Goal: Task Accomplishment & Management: Use online tool/utility

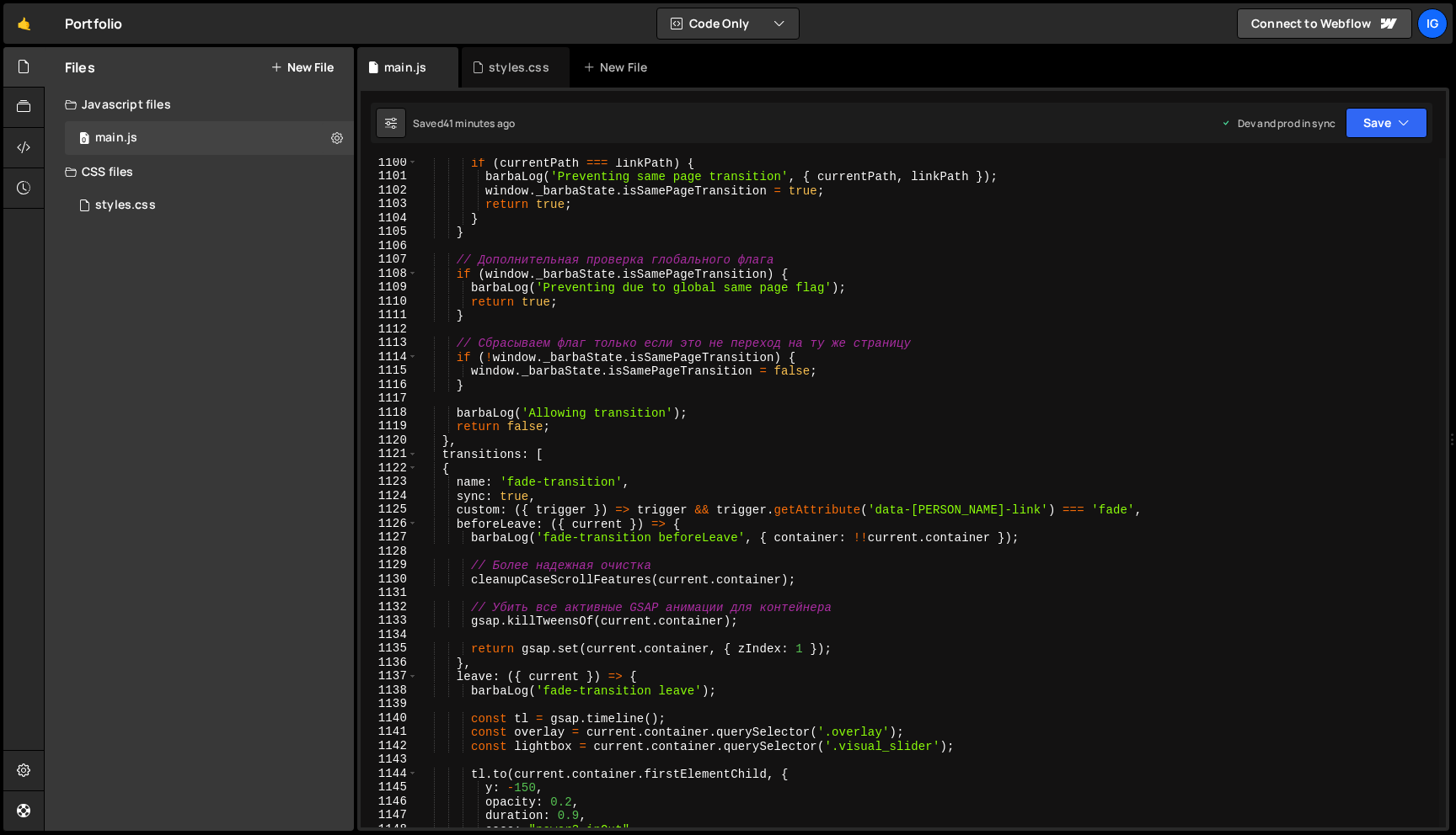
scroll to position [15269, 0]
click at [632, 218] on div "if ( currentPath === linkPath ) { barbaLog ( 'Preventing same page transition' …" at bounding box center [928, 505] width 1021 height 697
type textarea "}"
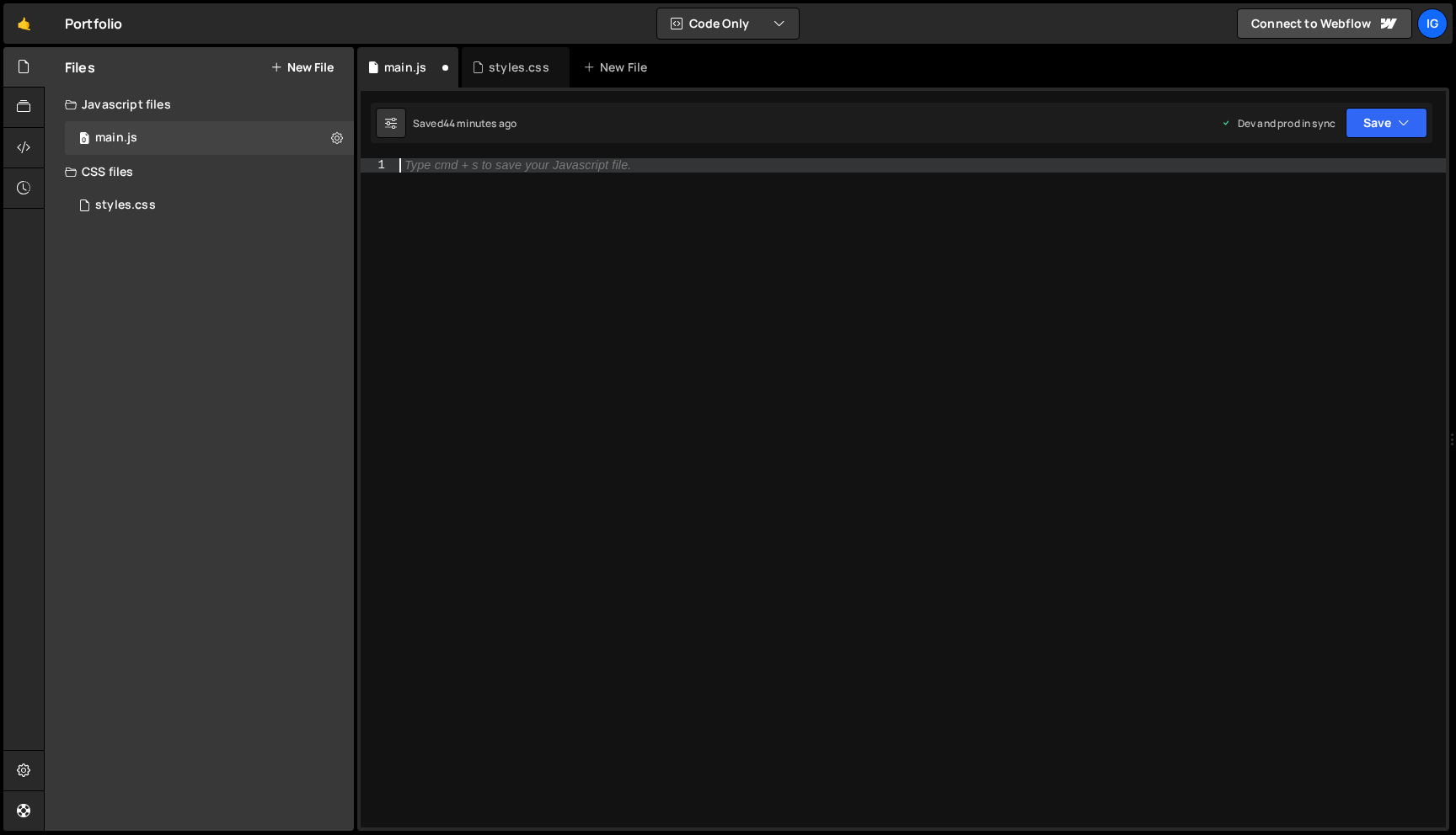
scroll to position [20903, 0]
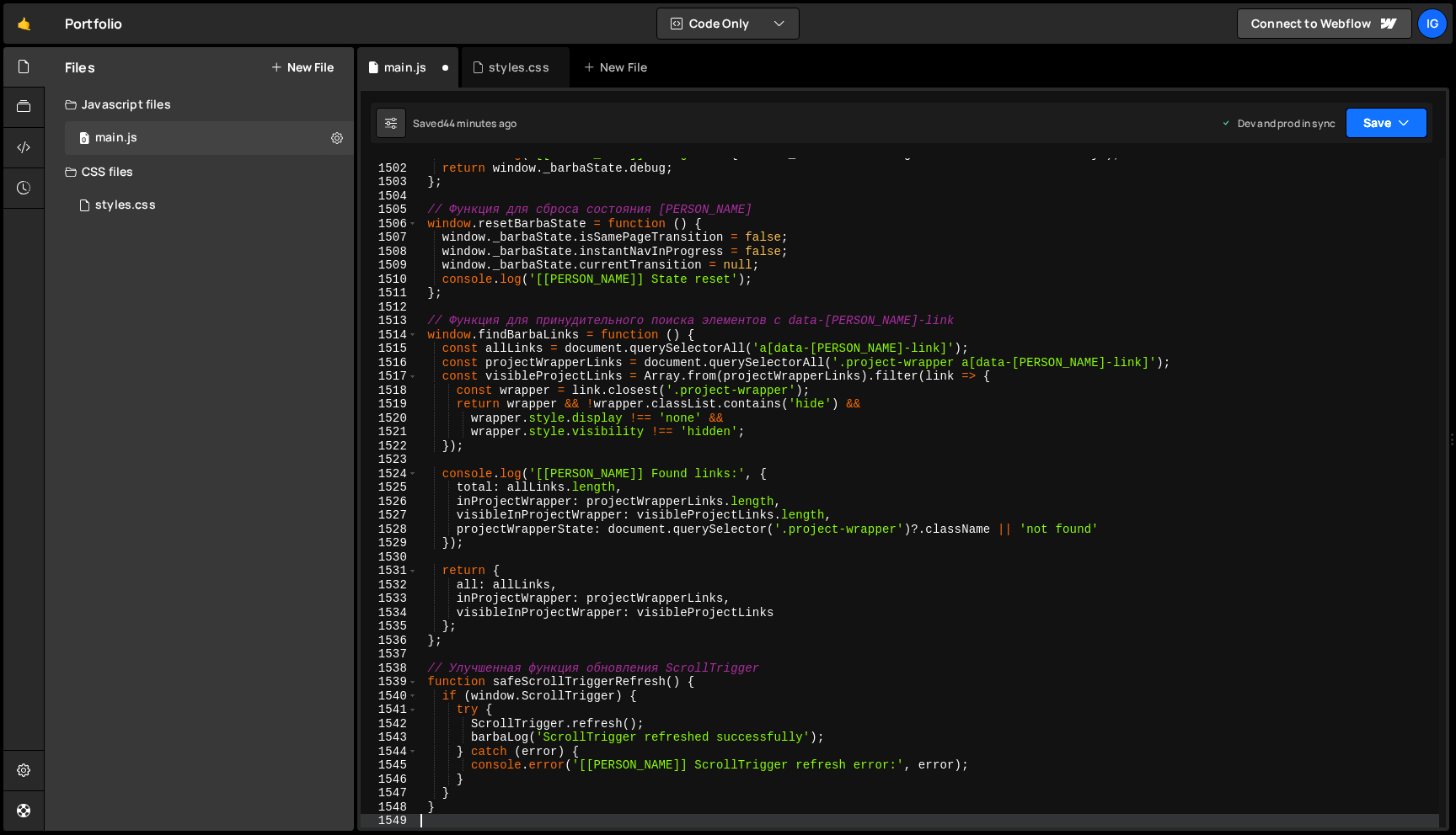
click at [1376, 130] on button "Save" at bounding box center [1386, 122] width 82 height 30
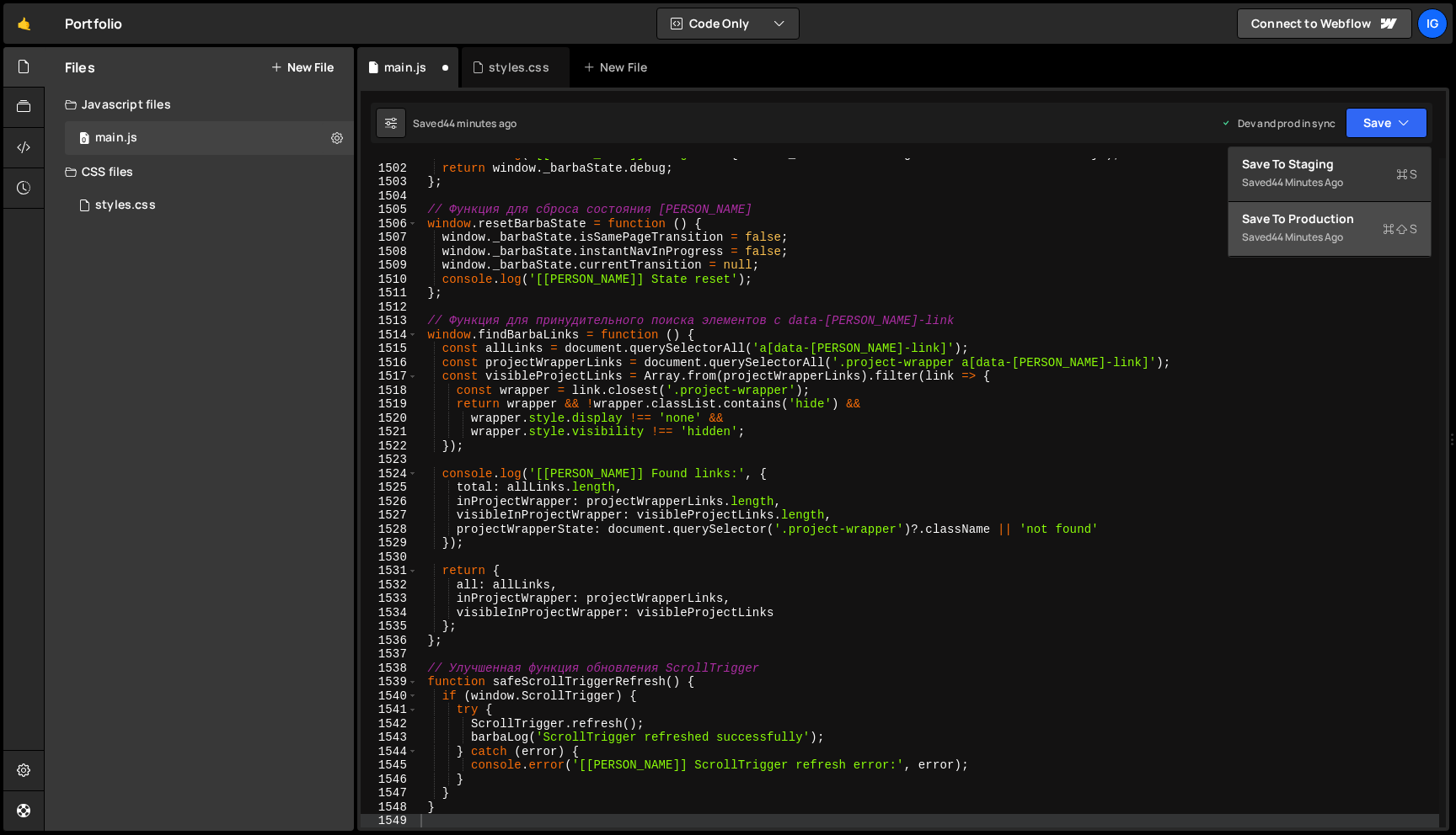
click at [1332, 222] on div "Save to Production S" at bounding box center [1329, 219] width 175 height 16
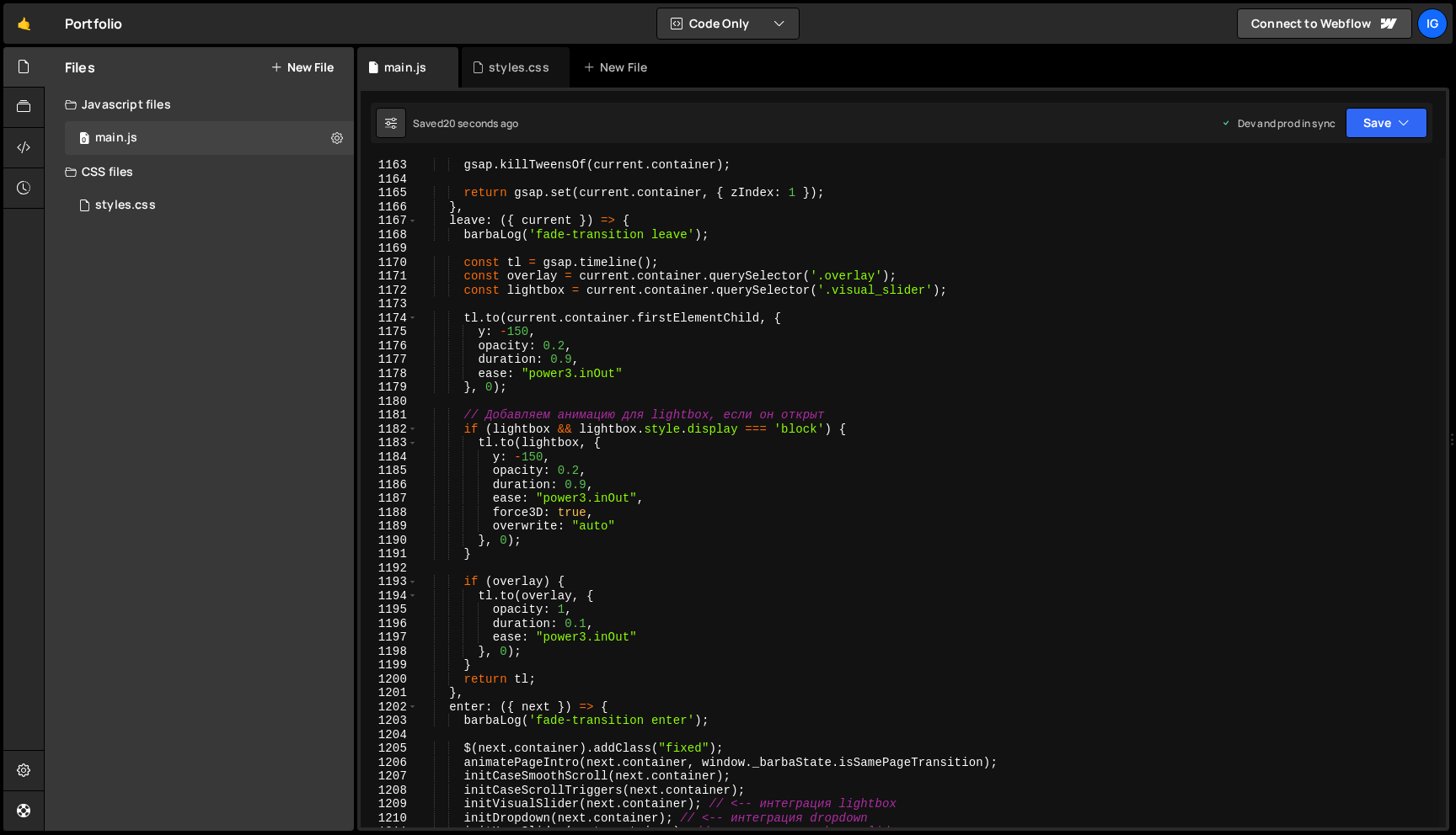
scroll to position [16119, 0]
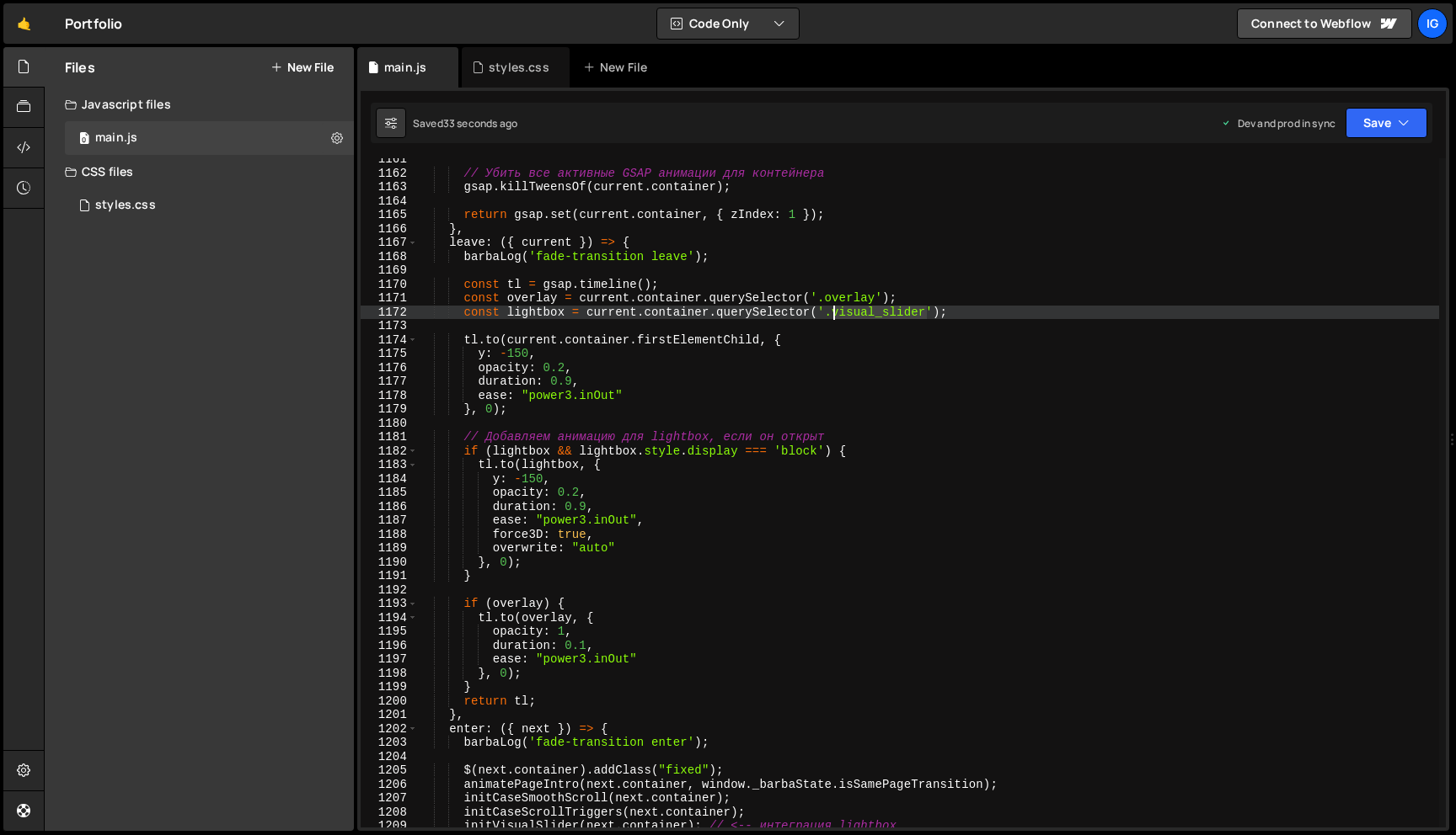
drag, startPoint x: 929, startPoint y: 309, endPoint x: 834, endPoint y: 309, distance: 95.0
click at [834, 309] on div "// Убить все активные GSAP анимации для контейнера gsap . killTweensOf ( curren…" at bounding box center [928, 501] width 1021 height 697
paste textarea "main_wrapp"
click at [1381, 128] on button "Save" at bounding box center [1386, 122] width 82 height 30
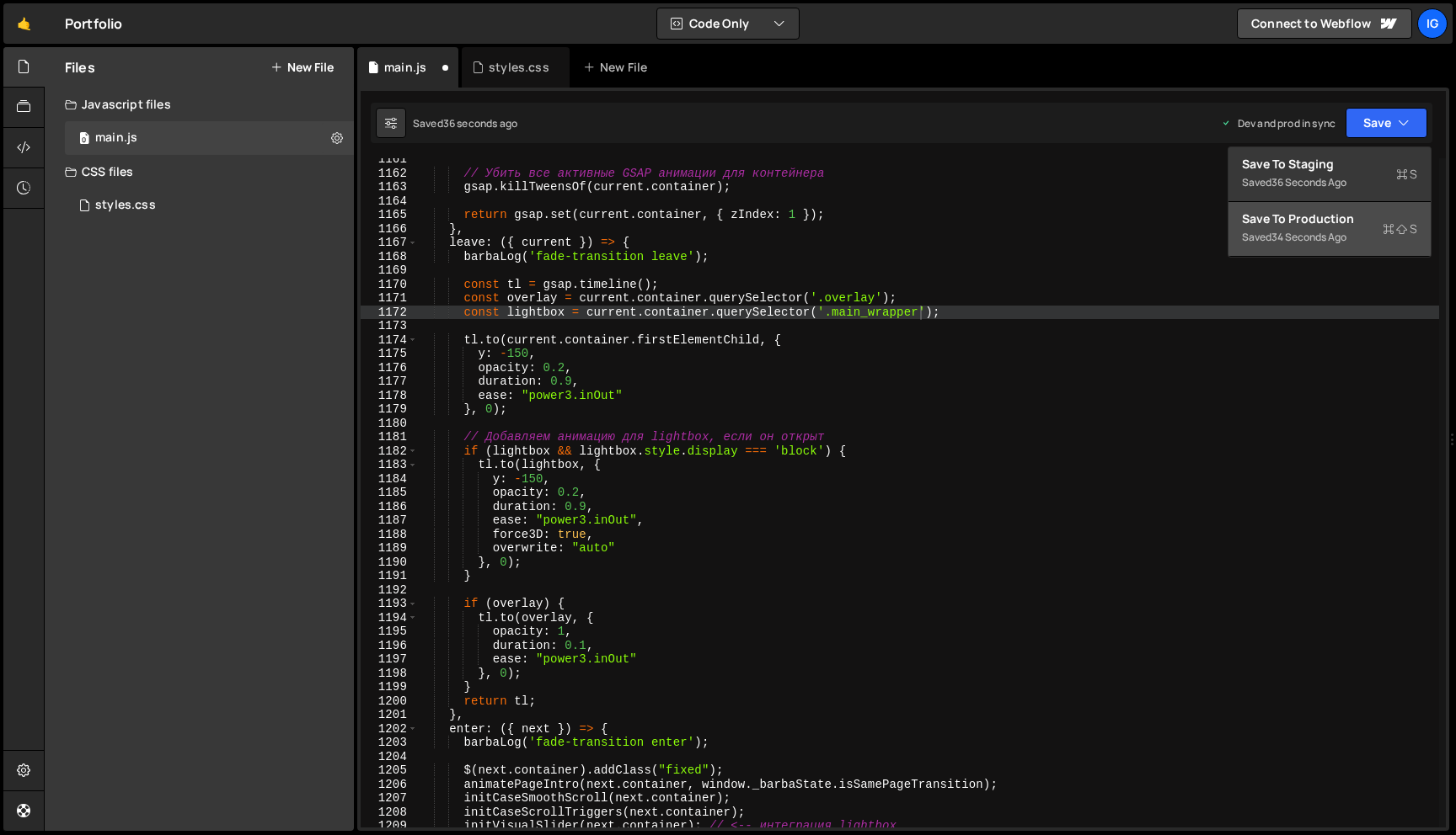
click at [1356, 227] on div "Saved 34 seconds ago" at bounding box center [1329, 237] width 175 height 20
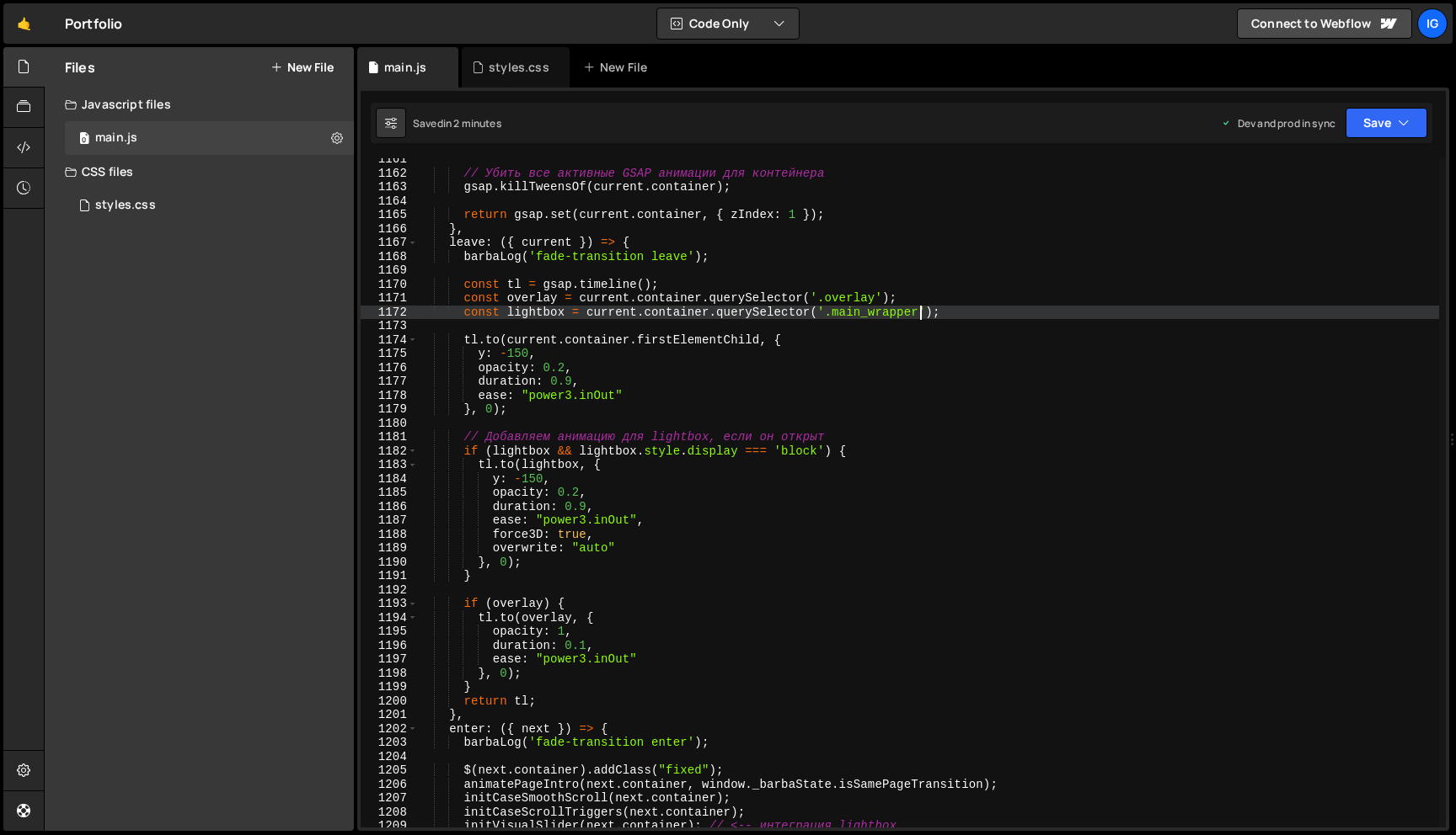
click at [923, 314] on div "// Убить все активные GSAP анимации для контейнера gsap . killTweensOf ( curren…" at bounding box center [928, 501] width 1021 height 697
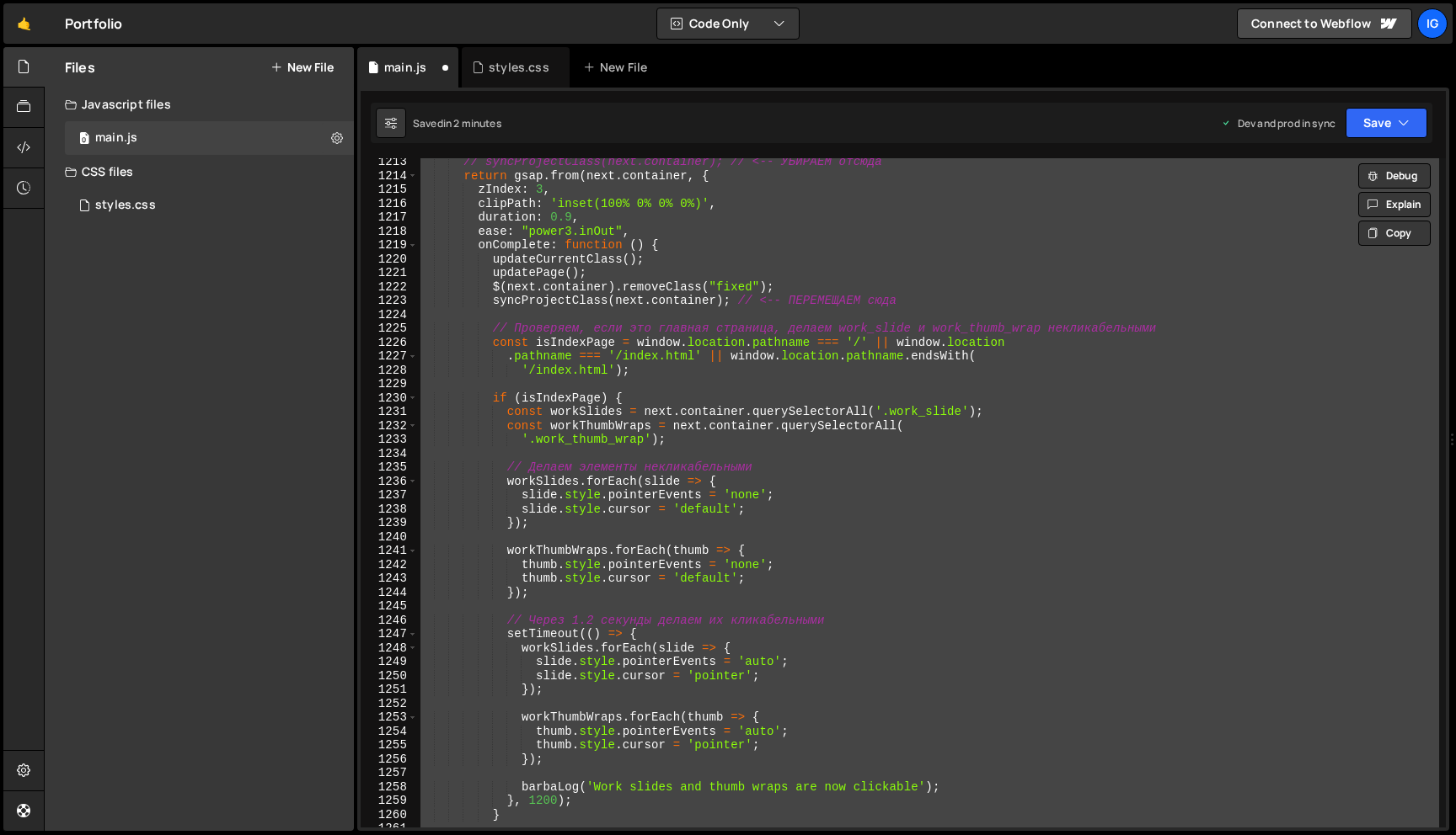
scroll to position [16835, 0]
click at [942, 411] on div "initNav ( next . container ) ; // <-- интеграция nav // syncProjectClass(next.c…" at bounding box center [928, 492] width 1021 height 669
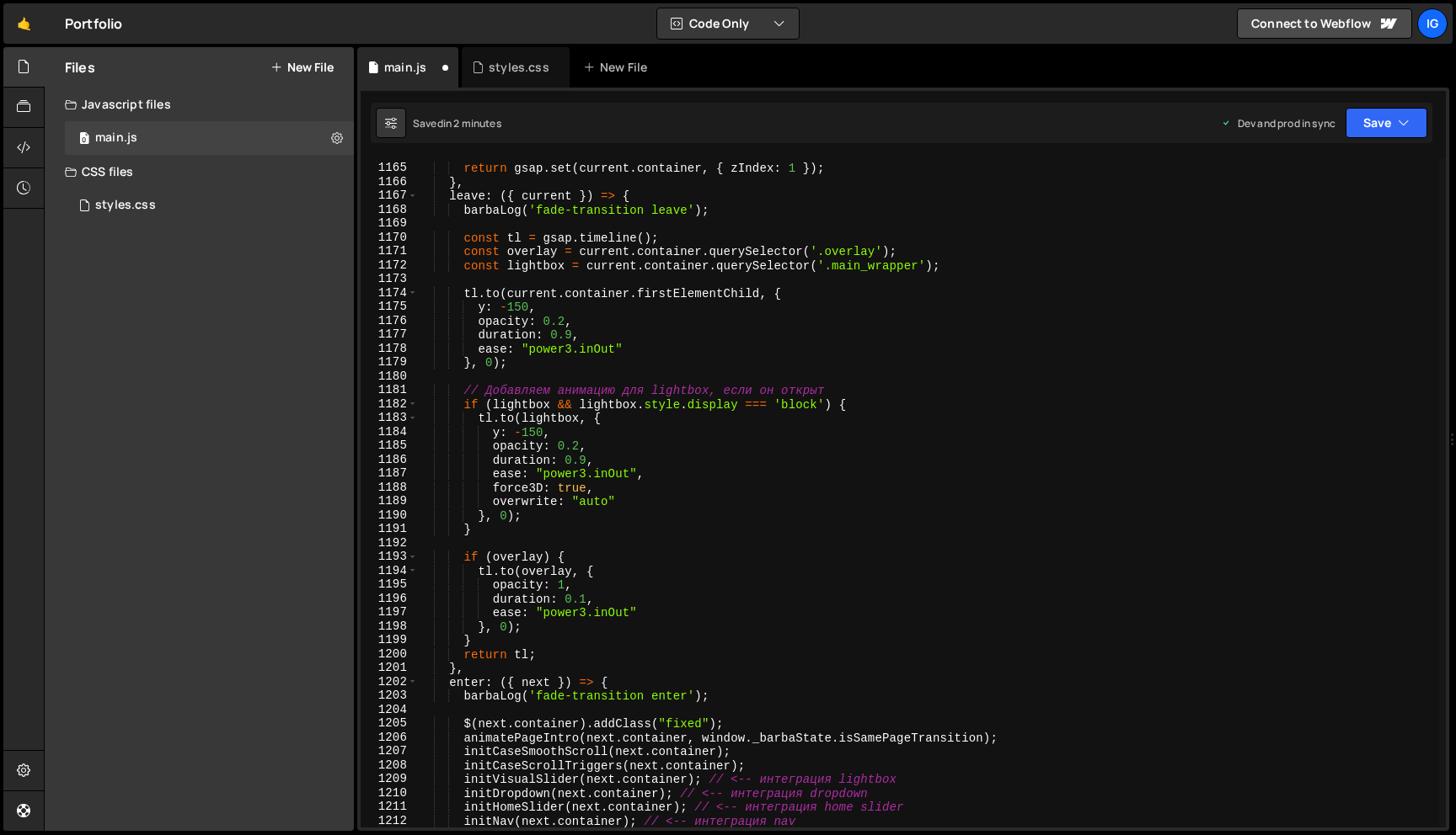
scroll to position [16152, 0]
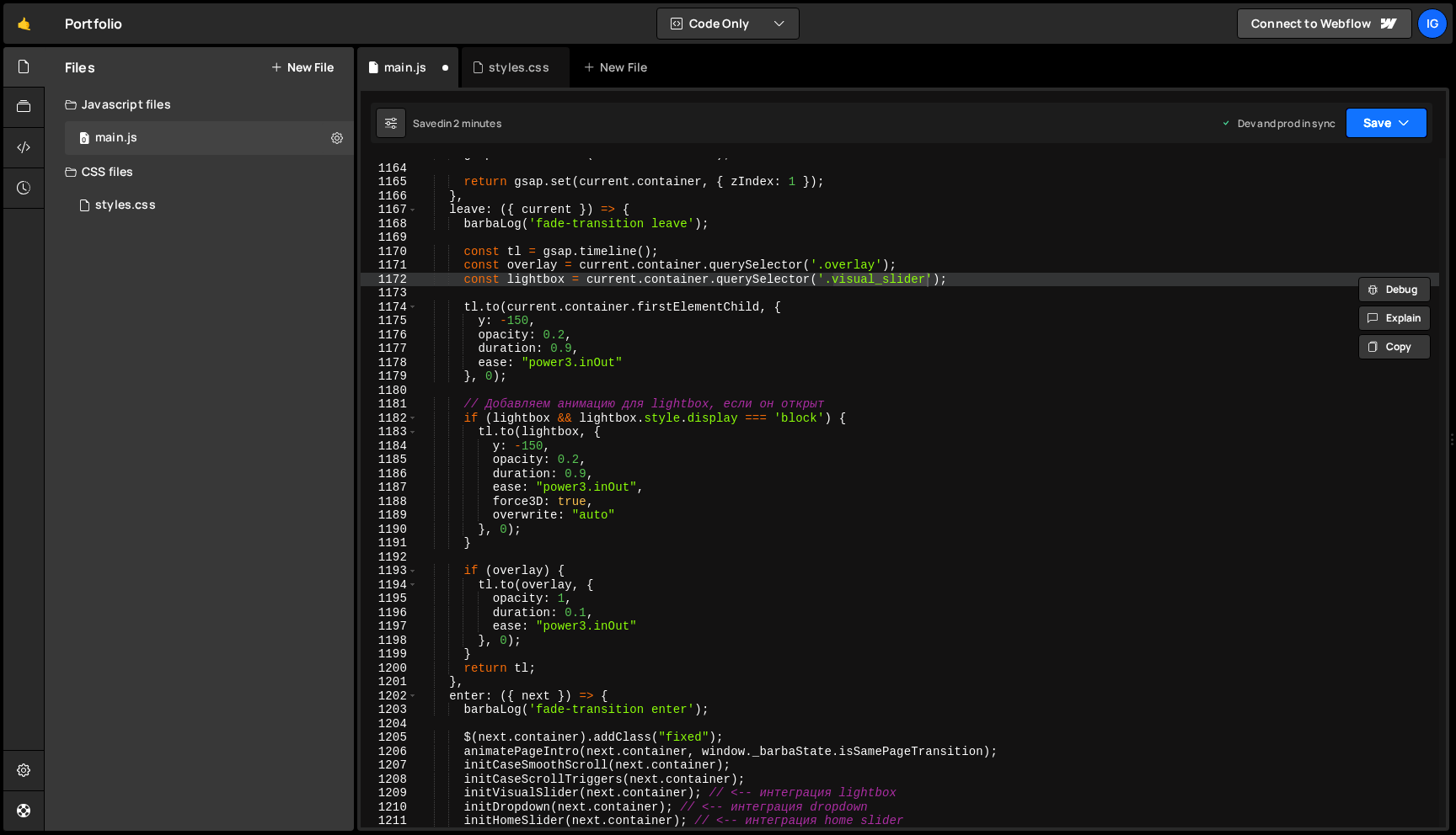
click at [1388, 136] on button "Save" at bounding box center [1386, 122] width 82 height 30
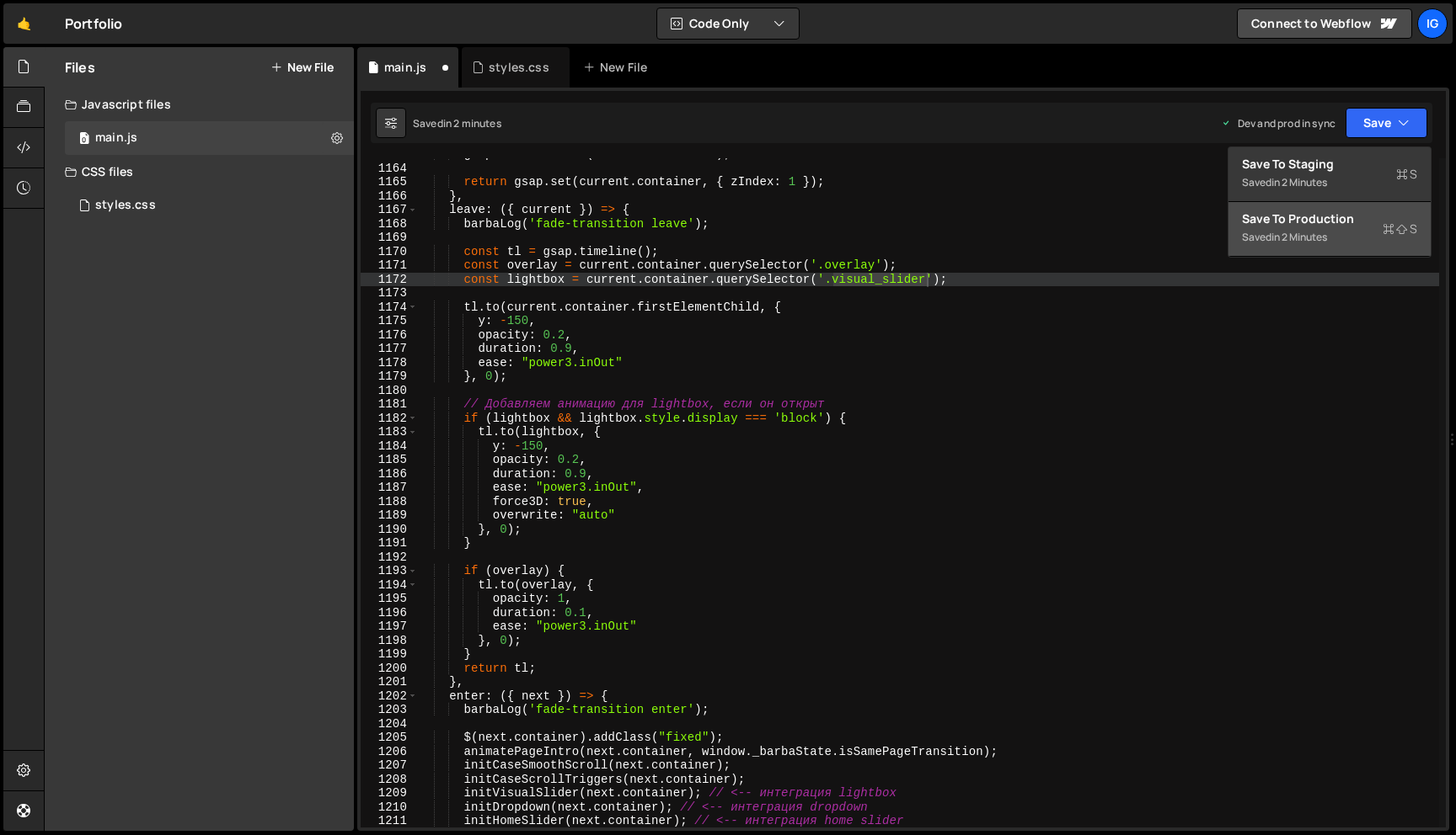
click at [1347, 232] on div "Saved in 2 minutes" at bounding box center [1329, 237] width 175 height 20
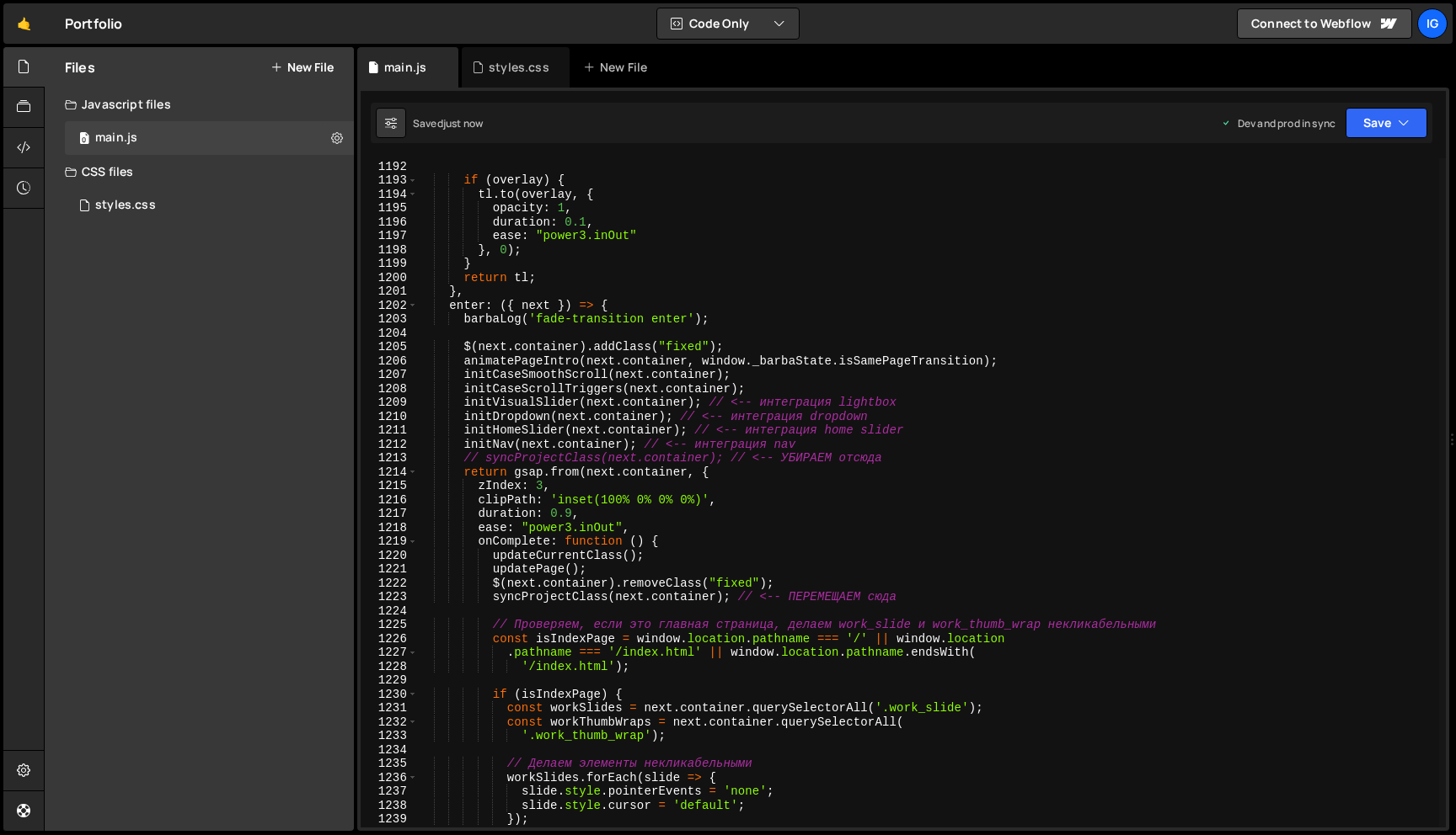
scroll to position [16554, 0]
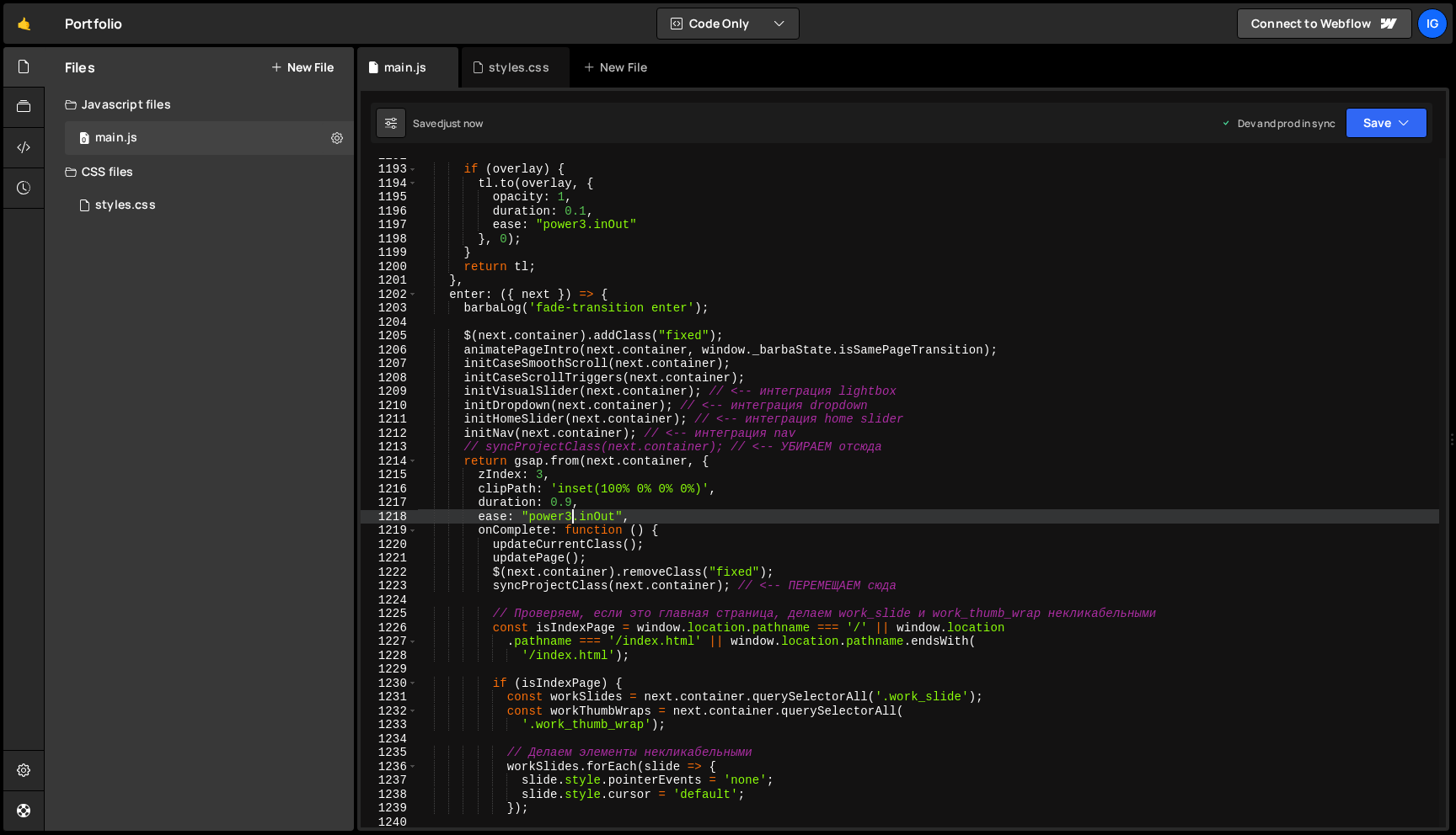
click at [572, 518] on div "if ( overlay ) { tl . to ( overlay , { opacity : 1 , duration : 0.1 , ease : "p…" at bounding box center [928, 497] width 1021 height 697
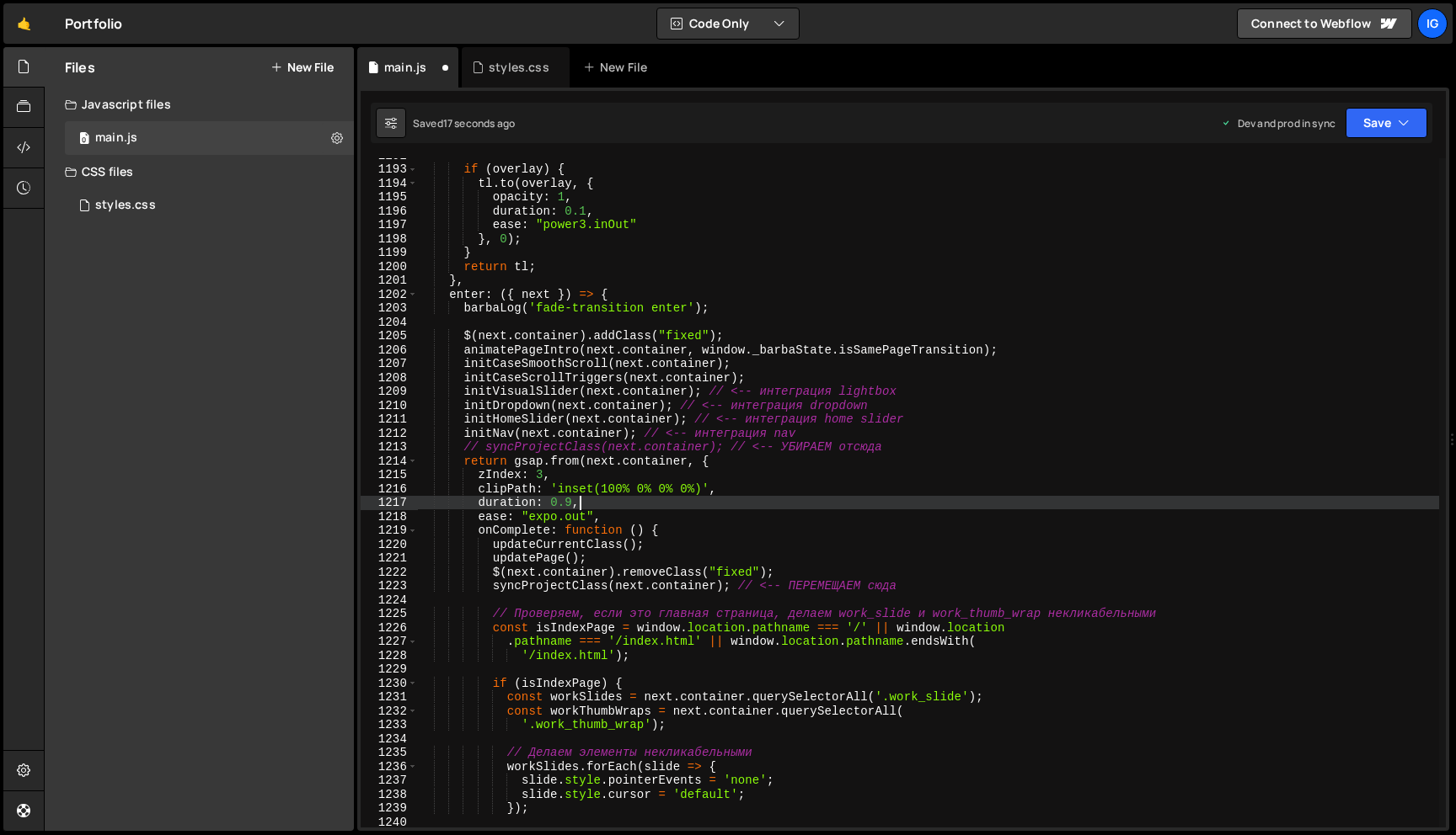
click at [593, 505] on div "if ( overlay ) { tl . to ( overlay , { opacity : 1 , duration : 0.1 , ease : "p…" at bounding box center [928, 497] width 1021 height 697
type textarea "duration: 0.9,"
click at [1360, 118] on button "Save" at bounding box center [1386, 122] width 82 height 30
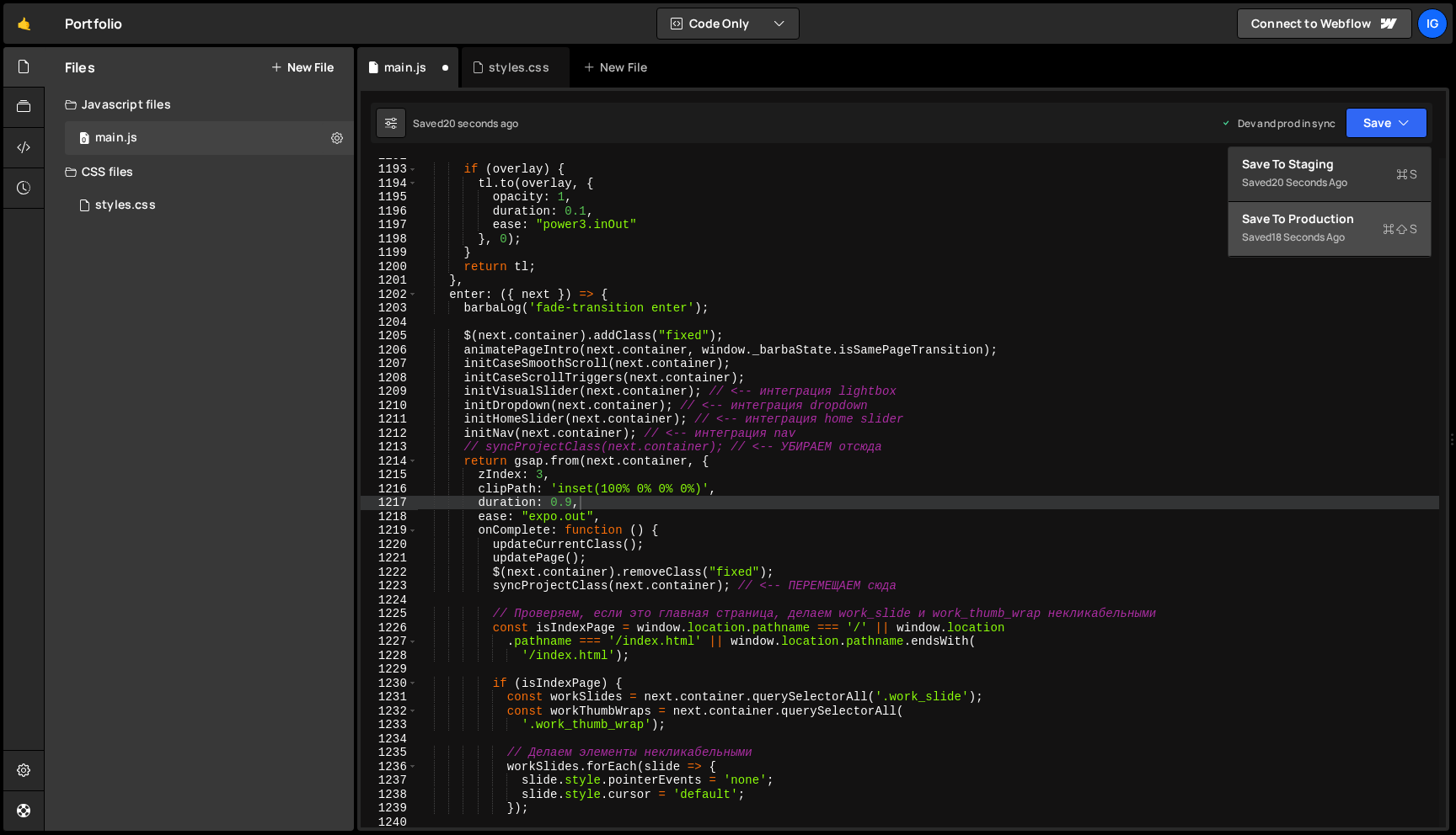
click at [1331, 211] on div "Save to Production S" at bounding box center [1329, 219] width 175 height 16
